Goal: Task Accomplishment & Management: Manage account settings

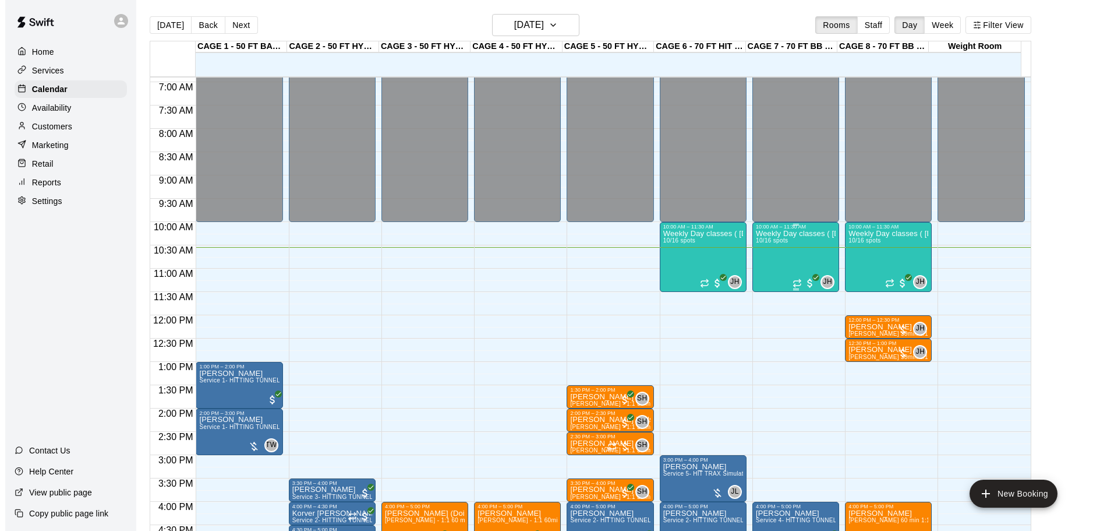
scroll to position [316, 0]
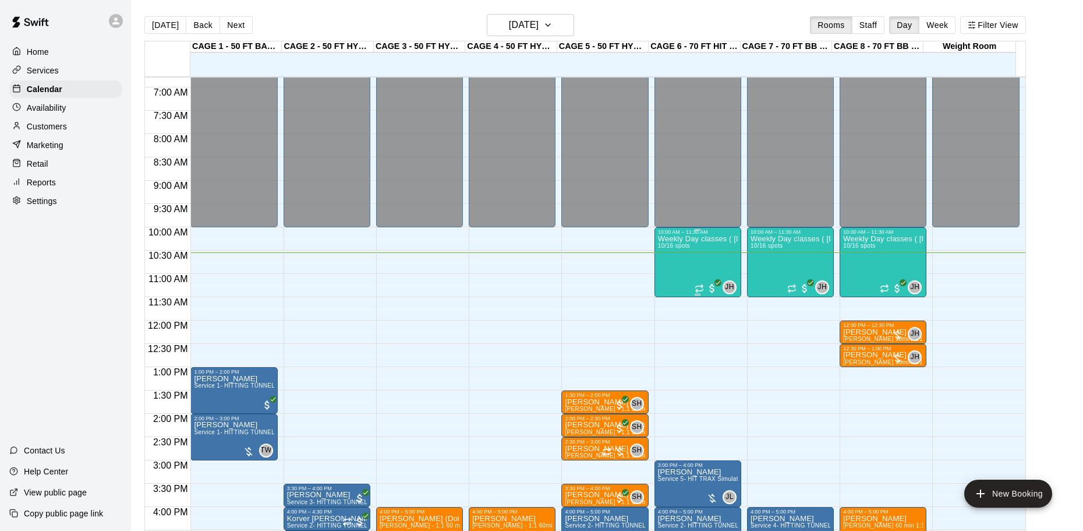
click at [708, 266] on div "Weekly Day classes ( [DATE],[DATE],[DATE] ) 10:00-11:30 ( monthly packages avai…" at bounding box center [698, 500] width 80 height 531
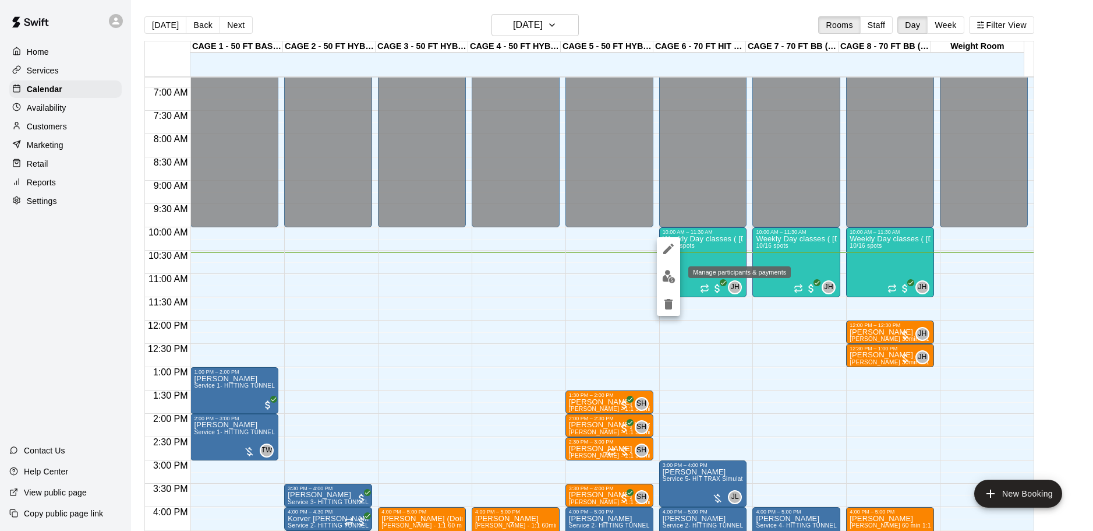
click at [661, 268] on button "edit" at bounding box center [668, 276] width 23 height 23
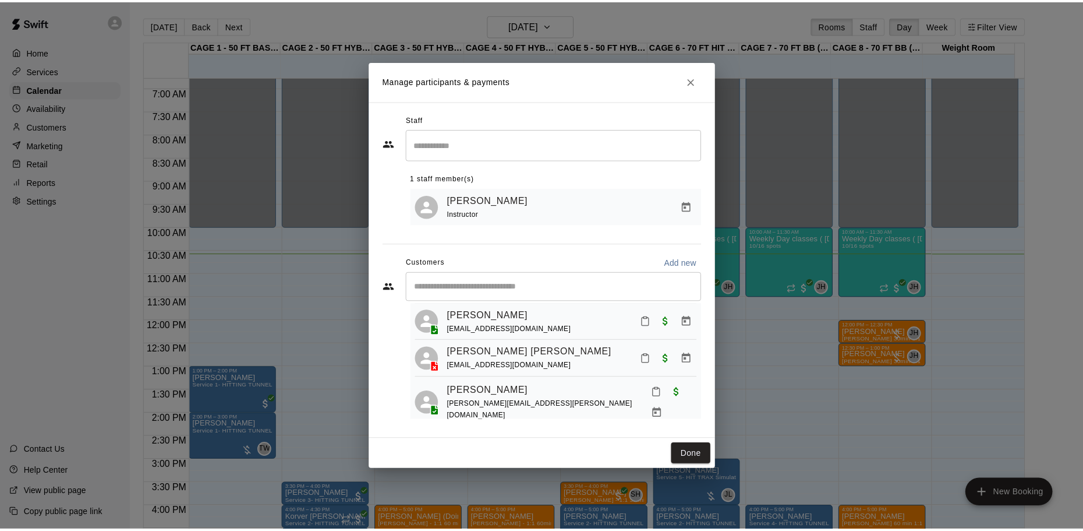
scroll to position [175, 0]
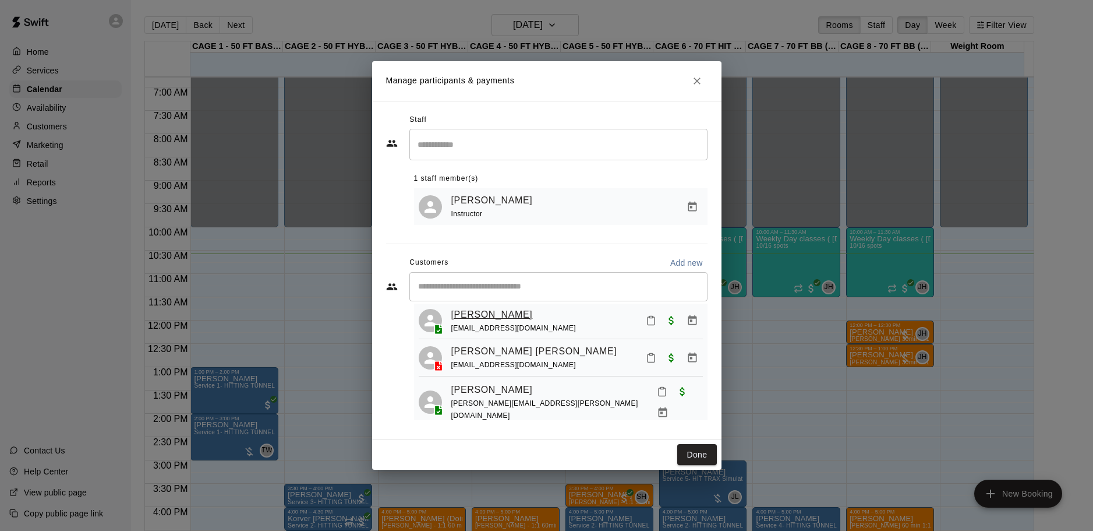
click at [487, 317] on link "[PERSON_NAME]" at bounding box center [492, 314] width 82 height 15
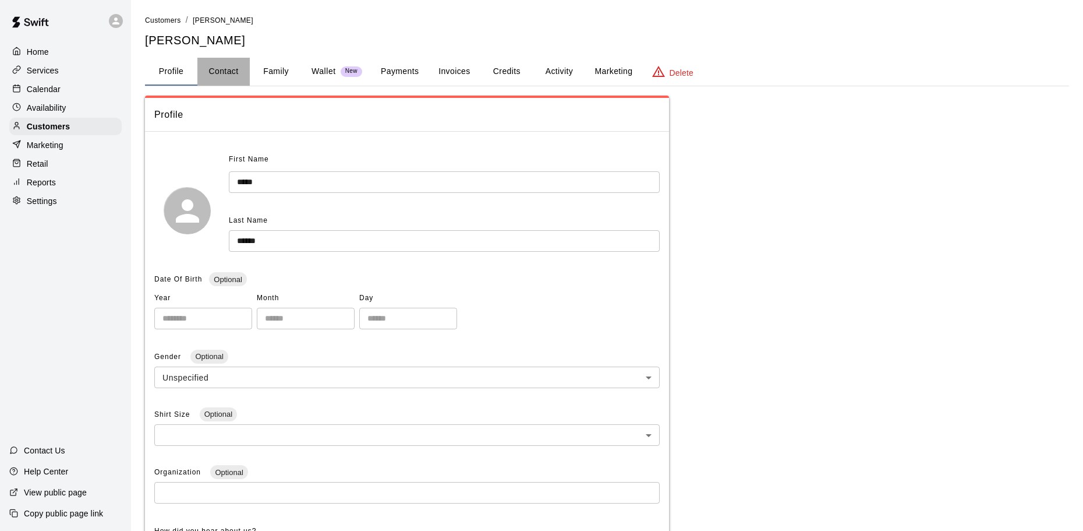
click at [229, 72] on button "Contact" at bounding box center [223, 72] width 52 height 28
select select "**"
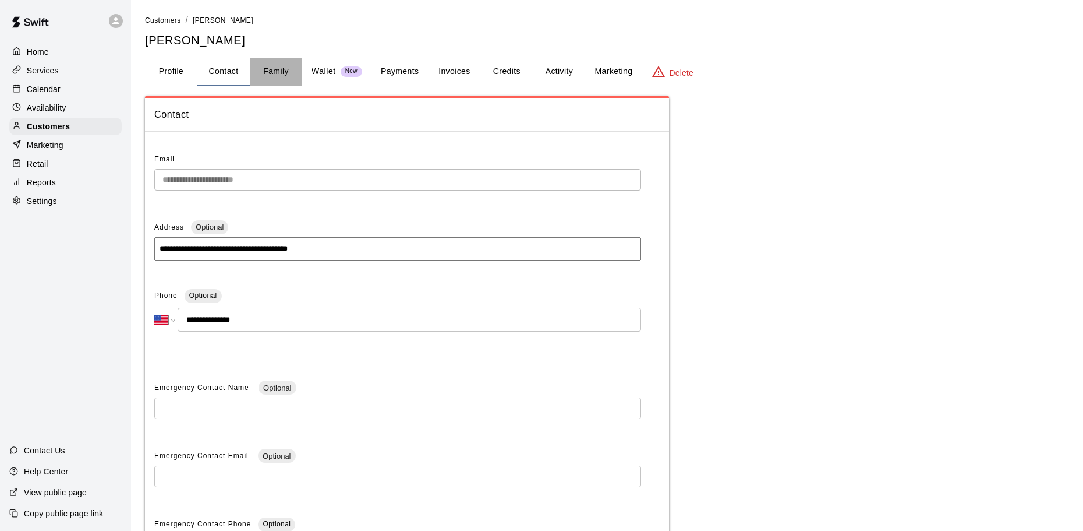
click at [273, 73] on button "Family" at bounding box center [276, 72] width 52 height 28
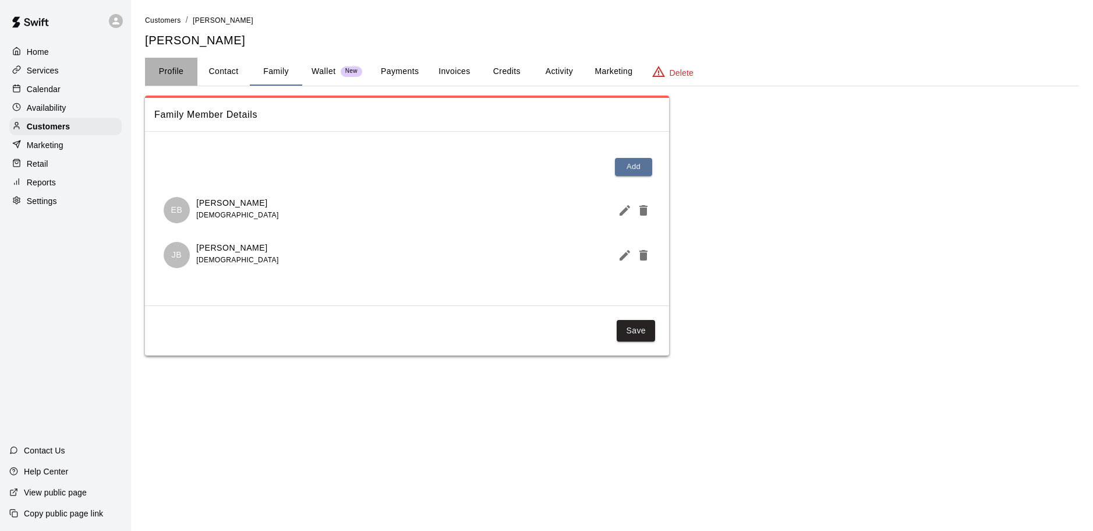
click at [175, 68] on button "Profile" at bounding box center [171, 72] width 52 height 28
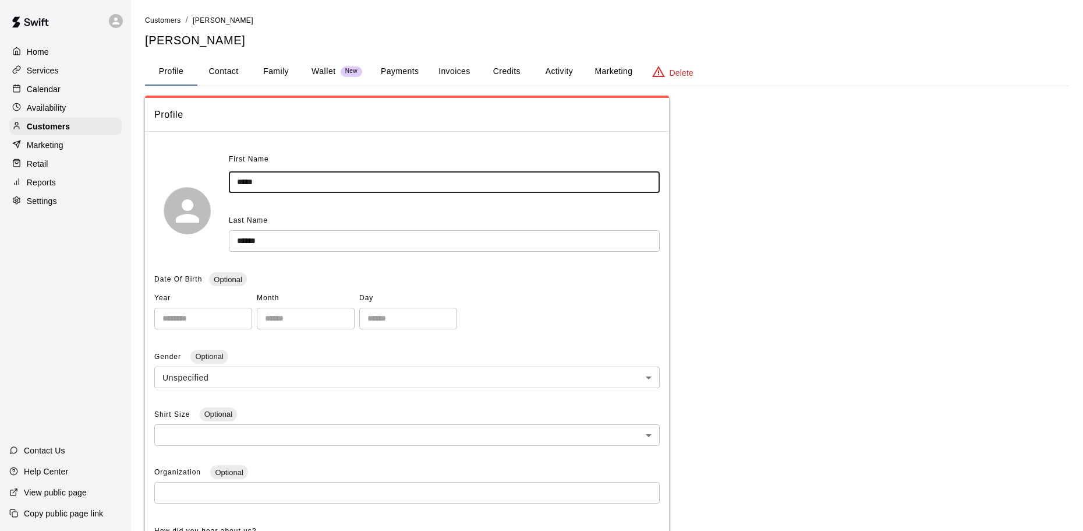
drag, startPoint x: 277, startPoint y: 182, endPoint x: 188, endPoint y: 178, distance: 89.8
click at [188, 178] on div "First Name ***** ​ Last Name ****** ​" at bounding box center [407, 210] width 506 height 120
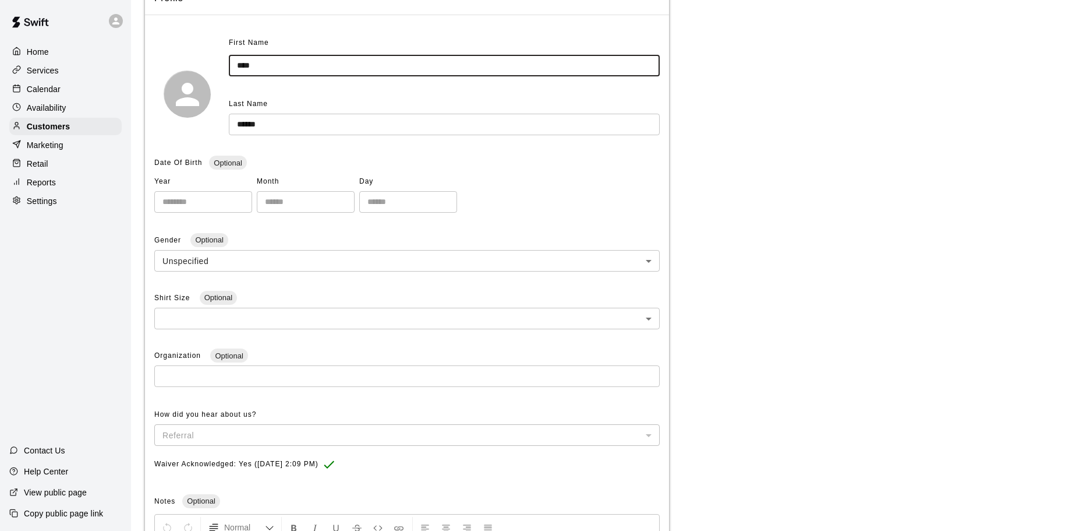
scroll to position [291, 0]
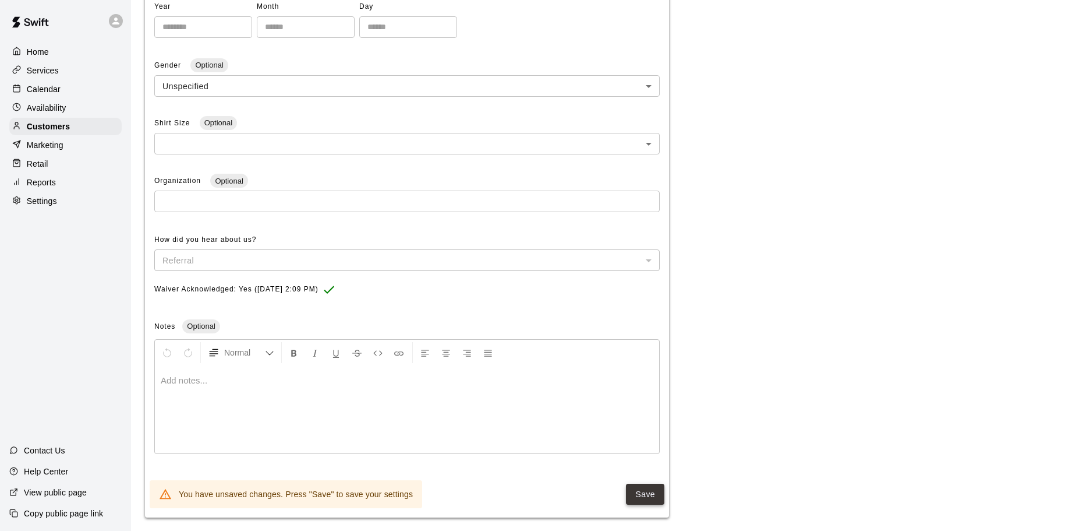
type input "****"
click at [641, 495] on button "Save" at bounding box center [645, 494] width 38 height 22
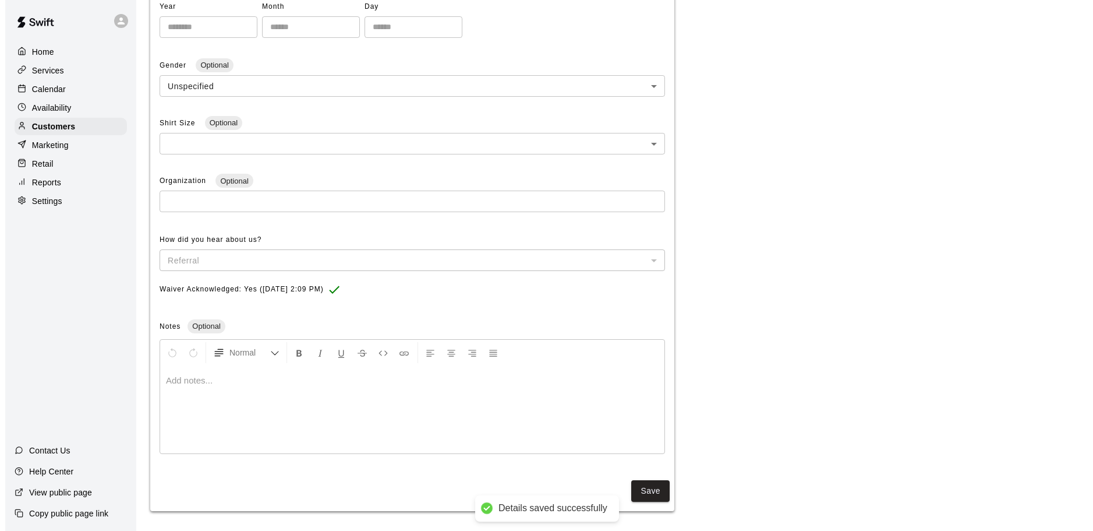
scroll to position [0, 0]
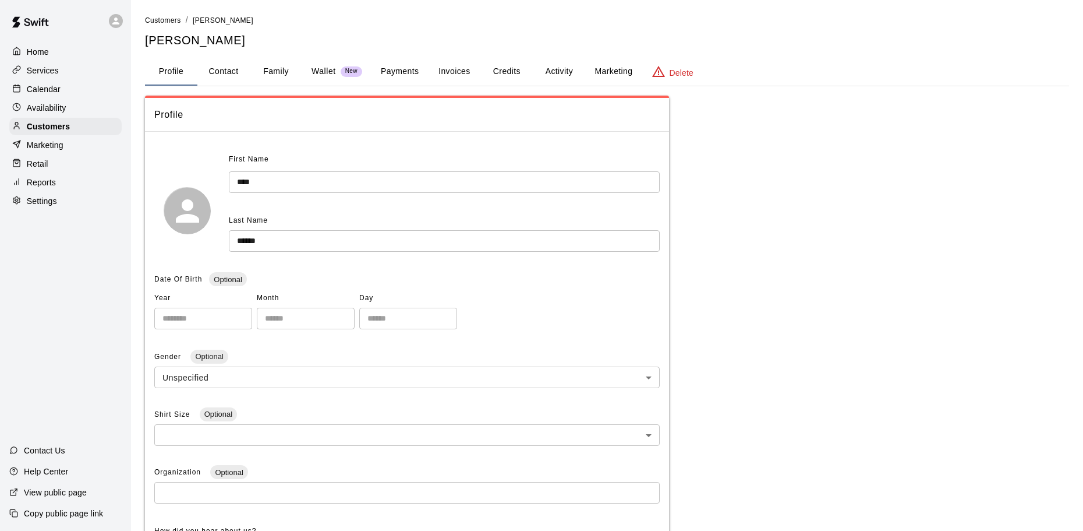
click at [462, 73] on button "Invoices" at bounding box center [454, 72] width 52 height 28
